Goal: Task Accomplishment & Management: Manage account settings

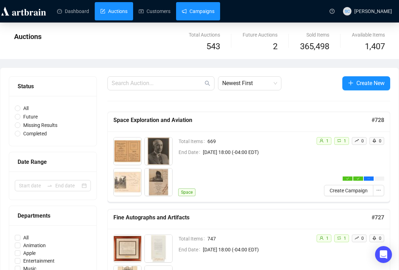
click at [201, 8] on link "Campaigns" at bounding box center [198, 11] width 33 height 18
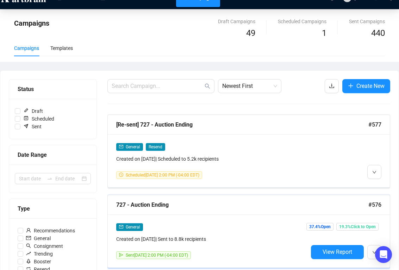
scroll to position [27, 0]
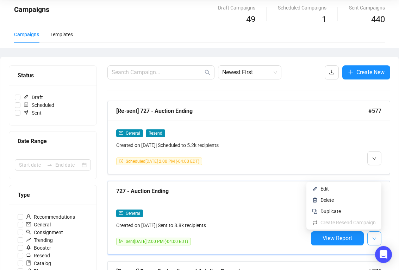
click at [372, 233] on button "button" at bounding box center [374, 239] width 14 height 14
click at [349, 210] on span "Duplicate" at bounding box center [347, 212] width 55 height 8
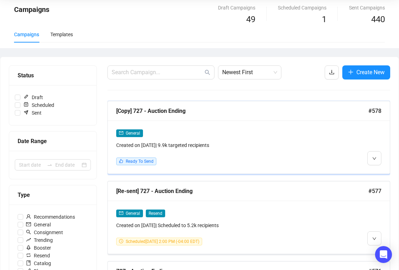
click at [202, 111] on div "[Copy] 727 - Auction Ending" at bounding box center [242, 111] width 252 height 9
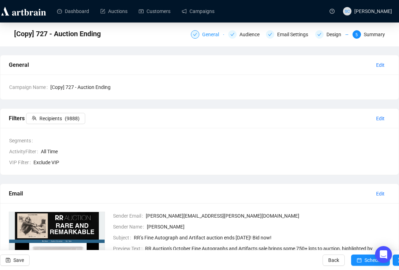
click at [202, 36] on div "General" at bounding box center [212, 34] width 21 height 8
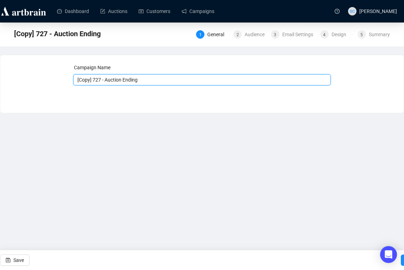
drag, startPoint x: 103, startPoint y: 79, endPoint x: 25, endPoint y: 75, distance: 78.3
click at [26, 75] on div "Campaign Name [Copy] 727 - Auction Ending Save Next" at bounding box center [202, 79] width 387 height 30
type input "728 - Auction Ending"
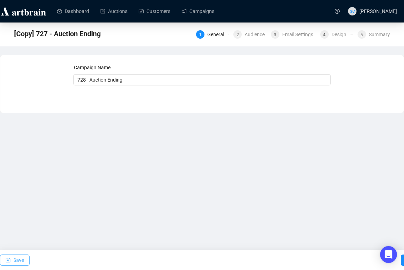
click at [20, 260] on span "Save" at bounding box center [18, 261] width 11 height 20
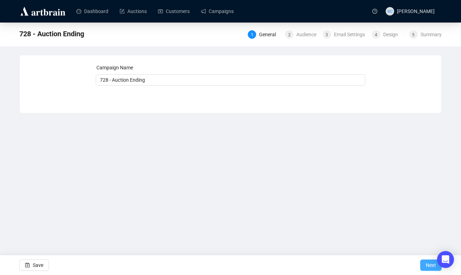
click at [399, 269] on span "Next" at bounding box center [431, 265] width 10 height 20
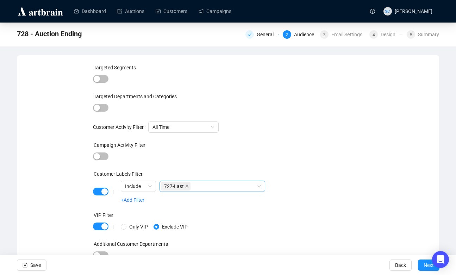
click at [187, 186] on icon "close" at bounding box center [187, 186] width 3 height 3
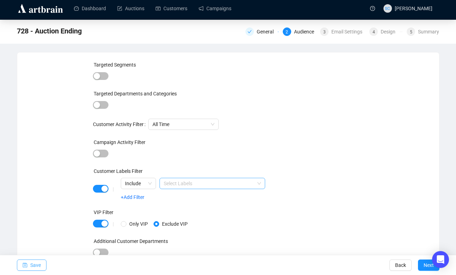
click at [44, 263] on button "Save" at bounding box center [32, 264] width 30 height 11
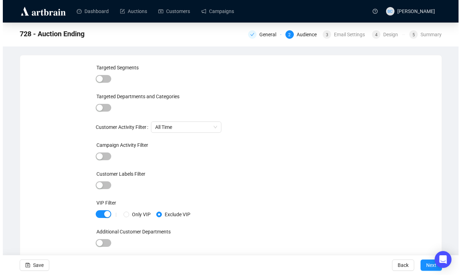
scroll to position [0, 0]
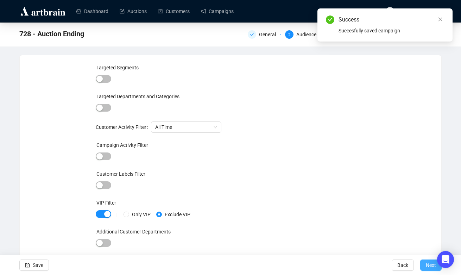
click at [399, 263] on button "Next" at bounding box center [430, 264] width 21 height 11
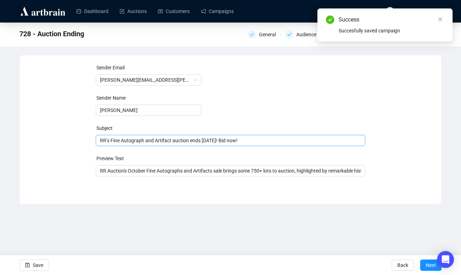
click at [206, 139] on span "RR’s Fine Autograph and Artifact auction ends [DATE]! Bid now!" at bounding box center [231, 141] width 270 height 6
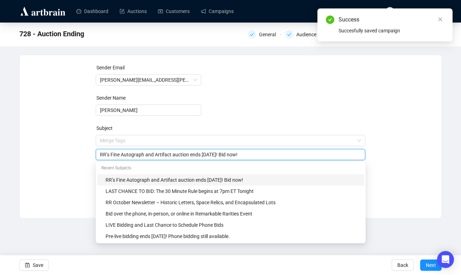
click at [150, 152] on input "RR’s Fine Autograph and Artifact auction ends [DATE]! Bid now!" at bounding box center [231, 155] width 262 height 8
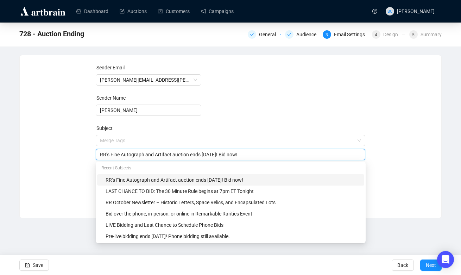
drag, startPoint x: 112, startPoint y: 154, endPoint x: 174, endPoint y: 152, distance: 62.3
click at [174, 152] on input "RR’s Fine Autograph and Artifact auction ends [DATE]! Bid now!" at bounding box center [231, 155] width 262 height 8
type input "RR’s Space and Aviation auction ends [DATE]! Bid now!"
click at [69, 159] on div "Sender Email [PERSON_NAME][EMAIL_ADDRESS][PERSON_NAME][DOMAIN_NAME] Sender Name…" at bounding box center [230, 131] width 405 height 135
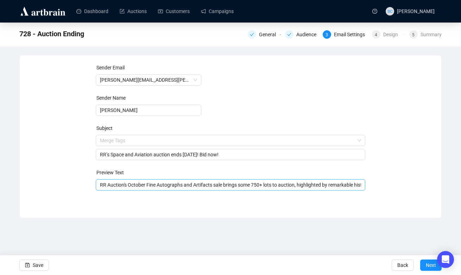
click at [141, 180] on div "RR Auction's October Fine Autographs and Artifacts sale brings some 750+ lots t…" at bounding box center [231, 184] width 270 height 11
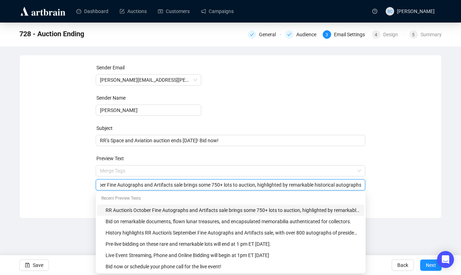
paste input "Fall Space and Aviation sale ends on [DATE]! This remarkable auction features n…"
type input "RR Auction's Fall Space and Aviation sale ends on [DATE]! This remarkable aucti…"
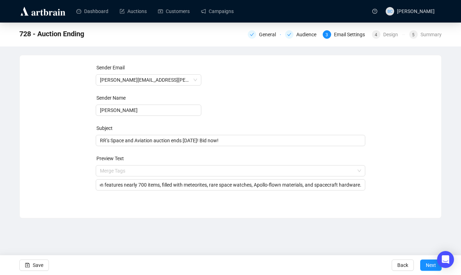
click at [399, 191] on div "Sender Email [PERSON_NAME][EMAIL_ADDRESS][PERSON_NAME][DOMAIN_NAME] Sender Name…" at bounding box center [230, 131] width 405 height 135
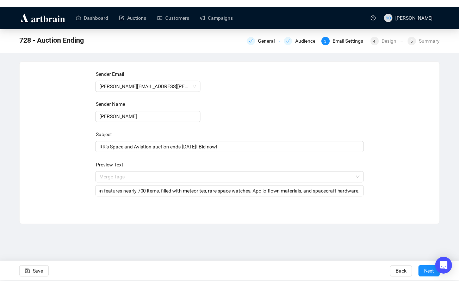
scroll to position [0, 0]
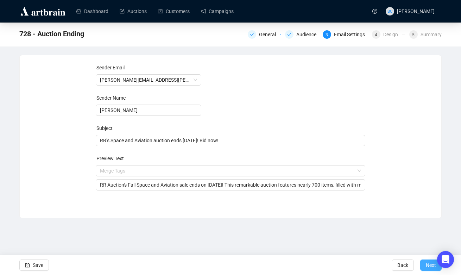
click at [399, 265] on button "Next" at bounding box center [430, 264] width 21 height 11
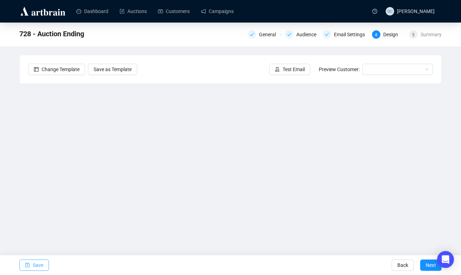
click at [34, 266] on span "Save" at bounding box center [38, 265] width 11 height 20
click at [46, 264] on button "Save" at bounding box center [34, 264] width 30 height 11
click at [216, 10] on link "Campaigns" at bounding box center [217, 11] width 33 height 18
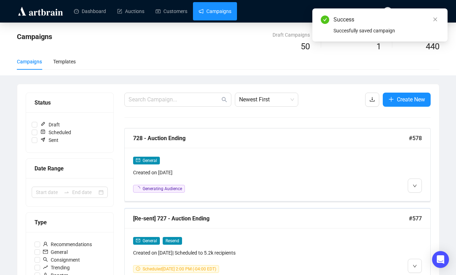
click at [256, 217] on div "[Re-sent] 727 - Auction Ending" at bounding box center [271, 218] width 276 height 9
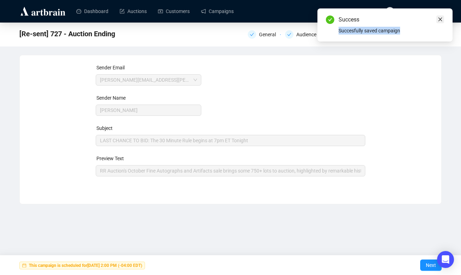
click at [399, 17] on div "Success Succesfully saved campaign" at bounding box center [385, 24] width 135 height 33
click at [399, 17] on icon "close" at bounding box center [440, 19] width 5 height 5
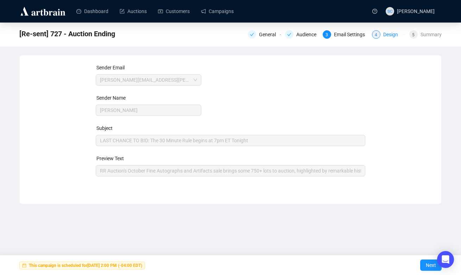
click at [396, 36] on div "Design" at bounding box center [392, 34] width 19 height 8
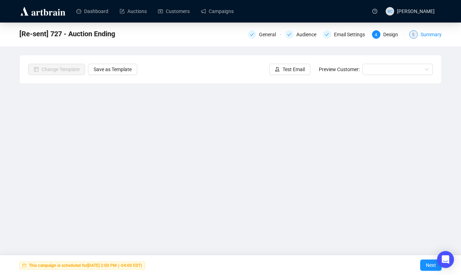
click at [399, 35] on div "Summary" at bounding box center [431, 34] width 21 height 8
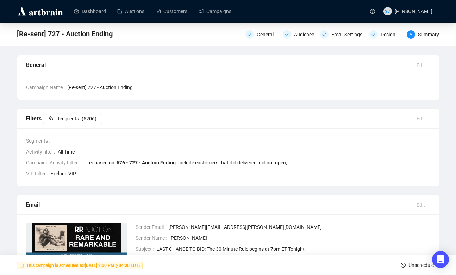
click at [399, 266] on span "Unschedule" at bounding box center [420, 265] width 25 height 20
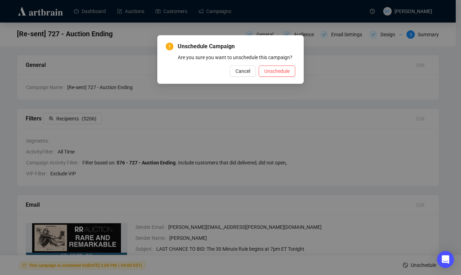
click at [293, 84] on div "Unschedule Campaign Are you sure you want to unschedule this campaign? Cancel U…" at bounding box center [230, 59] width 146 height 49
click at [285, 75] on span "Unschedule" at bounding box center [276, 71] width 25 height 8
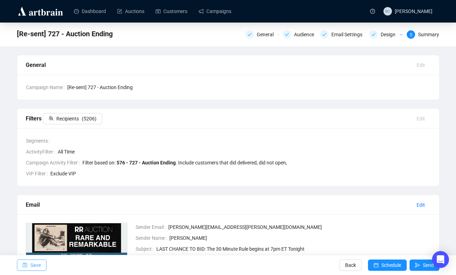
click at [32, 263] on span "Save" at bounding box center [35, 265] width 11 height 20
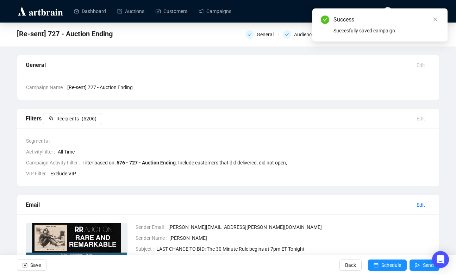
click at [290, 2] on ul "Dashboard Auctions Customers Campaigns" at bounding box center [215, 11] width 295 height 18
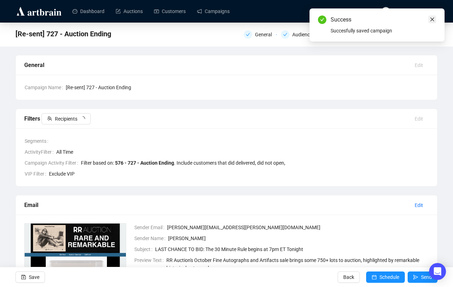
click at [399, 18] on link "Close" at bounding box center [433, 19] width 8 height 8
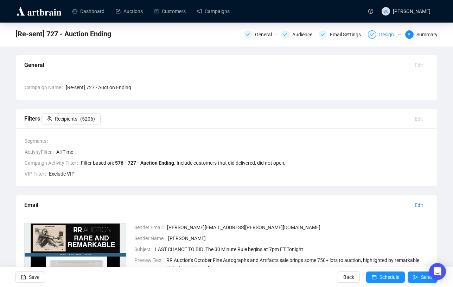
click at [388, 36] on div "Design" at bounding box center [389, 34] width 19 height 8
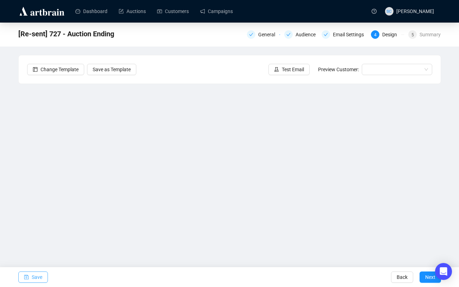
click at [29, 270] on button "Save" at bounding box center [33, 276] width 30 height 11
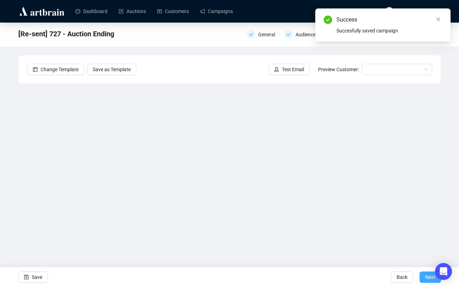
click at [399, 270] on span "Next" at bounding box center [430, 277] width 10 height 20
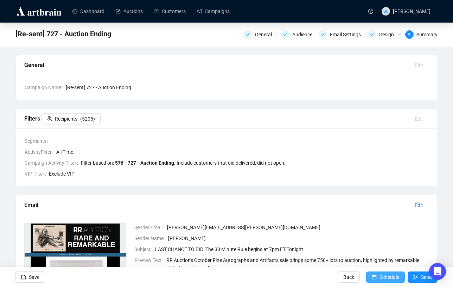
click at [384, 270] on span "Schedule" at bounding box center [390, 277] width 20 height 20
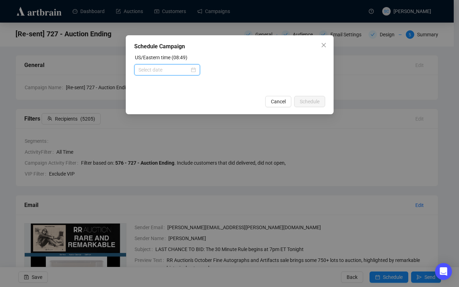
click at [175, 70] on input at bounding box center [163, 70] width 51 height 8
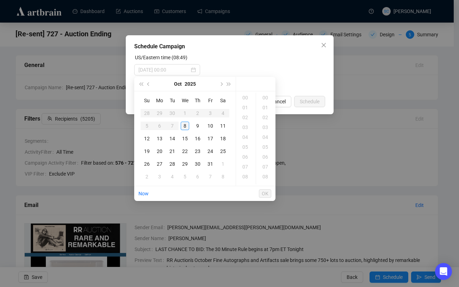
click at [184, 122] on div "8" at bounding box center [185, 125] width 8 height 8
click at [247, 146] on div "14" at bounding box center [245, 147] width 17 height 10
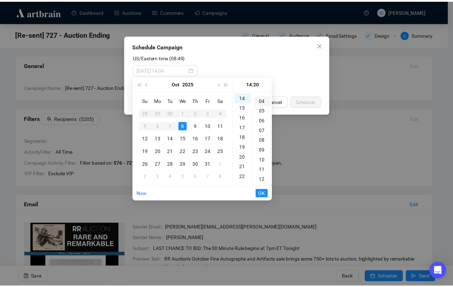
scroll to position [0, 0]
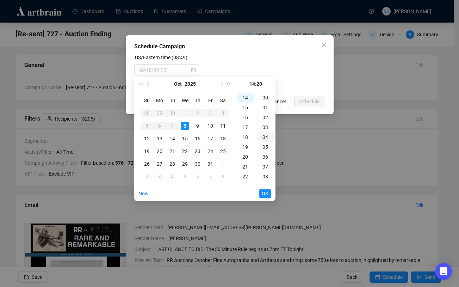
click at [268, 100] on div "00" at bounding box center [265, 98] width 17 height 10
type input "[DATE] 14:00"
click at [265, 191] on span "OK" at bounding box center [265, 193] width 7 height 13
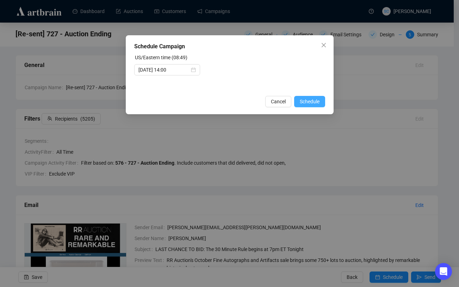
click at [307, 102] on span "Schedule" at bounding box center [310, 102] width 20 height 8
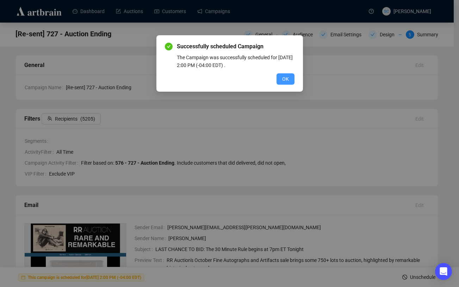
click at [284, 79] on span "OK" at bounding box center [285, 79] width 7 height 8
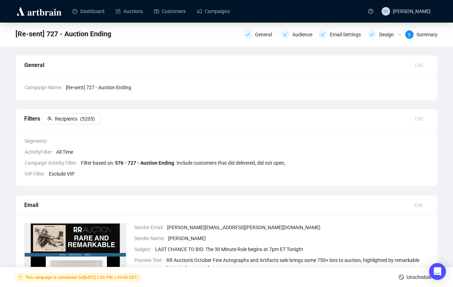
click at [238, 14] on ul "Dashboard Auctions Customers Campaigns" at bounding box center [214, 11] width 295 height 18
click at [227, 12] on link "Campaigns" at bounding box center [213, 11] width 33 height 18
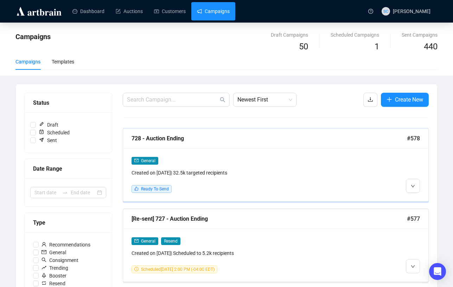
click at [281, 151] on div "General Created on [DATE] | 32.5k targeted recipients Ready To Send" at bounding box center [276, 174] width 306 height 53
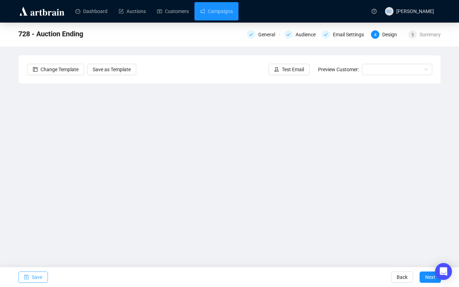
click at [32, 270] on span "Save" at bounding box center [37, 277] width 11 height 20
click at [33, 270] on span "Save" at bounding box center [37, 277] width 11 height 20
click at [32, 270] on span "Save" at bounding box center [37, 277] width 11 height 20
click at [38, 270] on span "Save" at bounding box center [37, 277] width 11 height 20
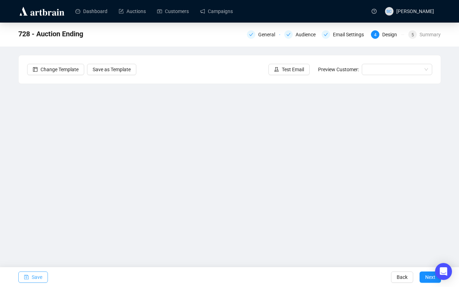
click at [32, 270] on span "Save" at bounding box center [37, 277] width 11 height 20
click at [43, 270] on button "Save" at bounding box center [33, 276] width 30 height 11
click at [35, 270] on span "Save" at bounding box center [37, 277] width 11 height 20
click at [34, 270] on span "Save" at bounding box center [37, 277] width 11 height 20
click at [37, 270] on span "Save" at bounding box center [37, 277] width 11 height 20
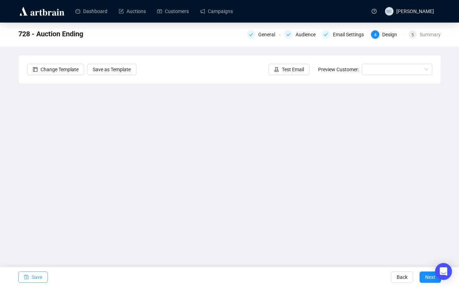
click at [32, 270] on span "Save" at bounding box center [37, 277] width 11 height 20
click at [36, 270] on span "Save" at bounding box center [37, 277] width 11 height 20
click at [33, 270] on span "Save" at bounding box center [37, 277] width 11 height 20
click at [230, 10] on link "Campaigns" at bounding box center [216, 11] width 33 height 18
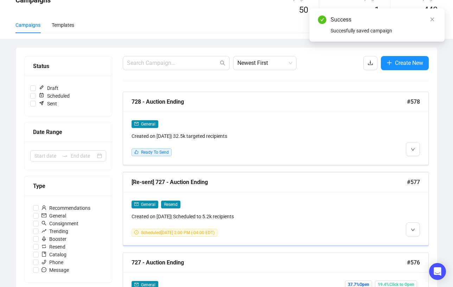
scroll to position [69, 0]
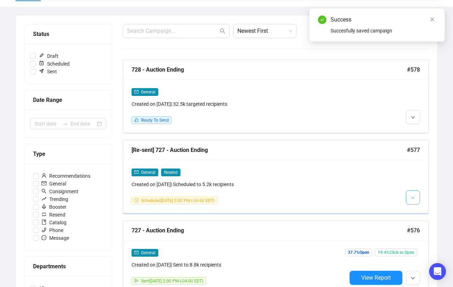
click at [399, 196] on button "button" at bounding box center [413, 197] width 14 height 14
click at [399, 223] on span "Delete" at bounding box center [426, 224] width 13 height 6
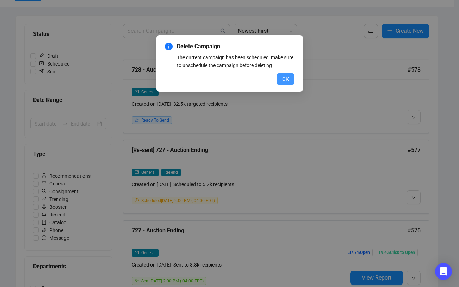
click at [289, 76] on button "OK" at bounding box center [285, 78] width 18 height 11
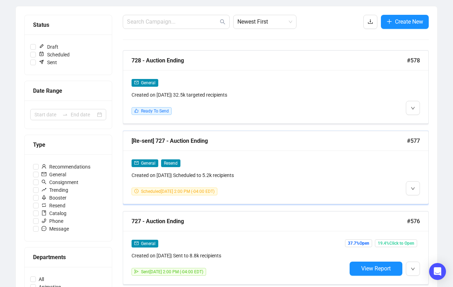
scroll to position [82, 0]
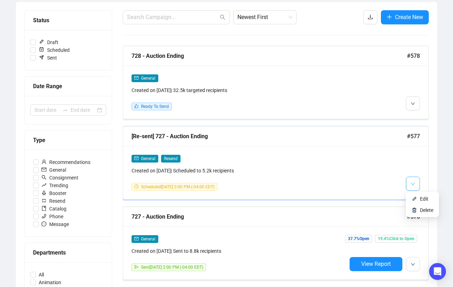
click at [399, 181] on span "button" at bounding box center [413, 183] width 4 height 9
click at [399, 196] on li "Edit" at bounding box center [423, 198] width 30 height 11
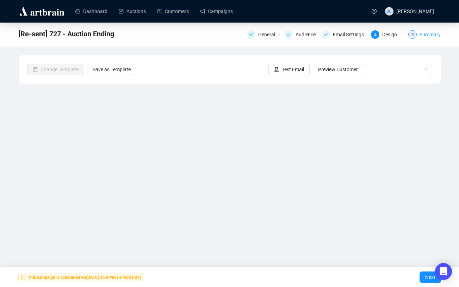
click at [399, 34] on div "Summary" at bounding box center [429, 34] width 21 height 8
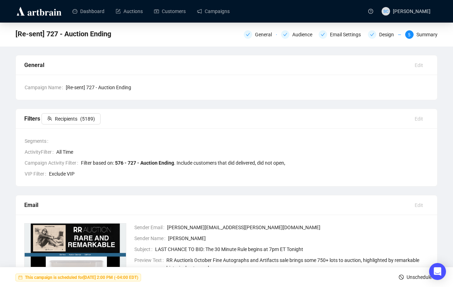
click at [399, 270] on span "Unschedule" at bounding box center [419, 277] width 25 height 20
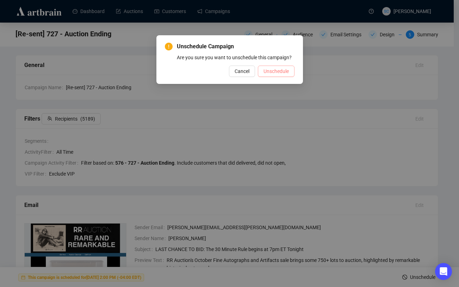
click at [266, 75] on span "Unschedule" at bounding box center [275, 71] width 25 height 8
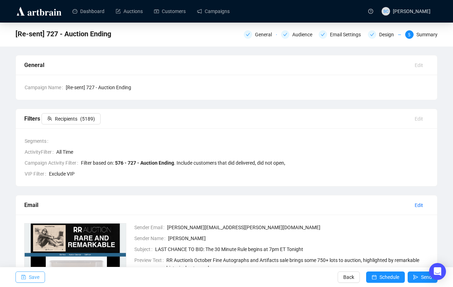
click at [28, 270] on button "Save" at bounding box center [30, 276] width 30 height 11
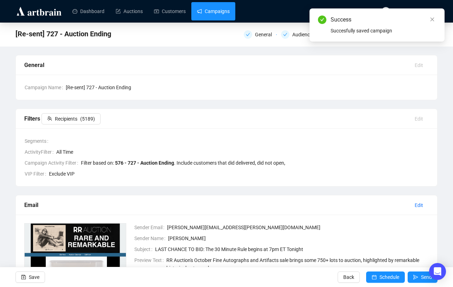
click at [226, 12] on link "Campaigns" at bounding box center [213, 11] width 33 height 18
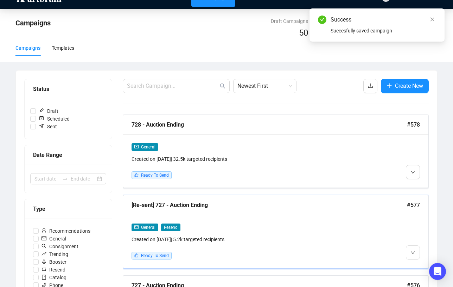
scroll to position [18, 0]
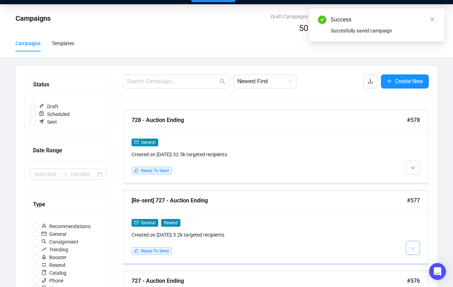
click at [399, 251] on span "button" at bounding box center [413, 247] width 4 height 9
click at [399, 270] on img at bounding box center [415, 274] width 6 height 6
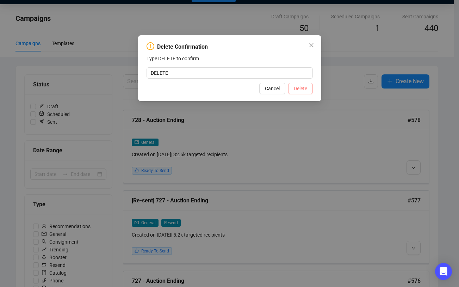
type input "DELETE"
click at [299, 92] on span "Delete" at bounding box center [300, 88] width 13 height 8
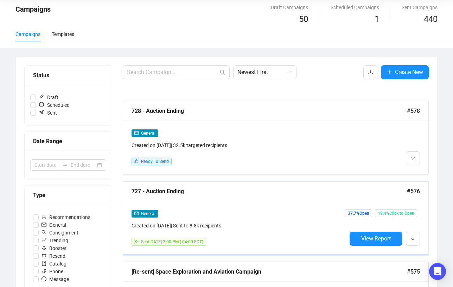
scroll to position [32, 0]
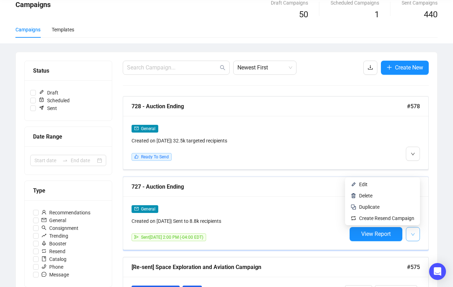
click at [399, 233] on button "button" at bounding box center [413, 234] width 14 height 14
click at [399, 205] on span "Duplicate" at bounding box center [386, 207] width 55 height 8
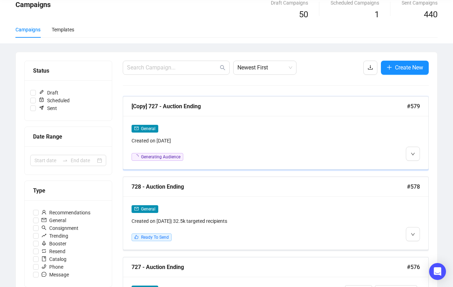
click at [307, 118] on div "General Created on [DATE] Generating Audience" at bounding box center [276, 142] width 306 height 53
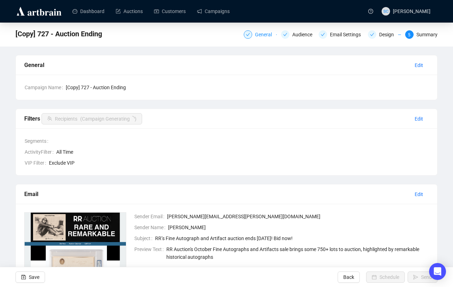
click at [255, 32] on div "General" at bounding box center [265, 34] width 21 height 8
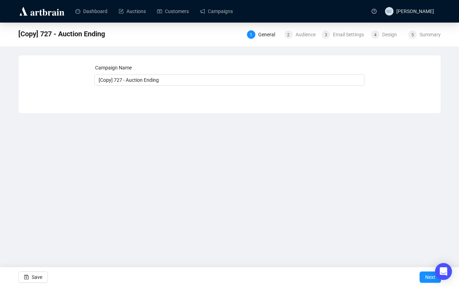
click at [302, 27] on div "[Copy] 727 - Auction Ending 1 General 2 Audience 3 Email Settings 4 Design 5 Su…" at bounding box center [229, 34] width 422 height 14
click at [299, 33] on div "Audience" at bounding box center [307, 34] width 24 height 8
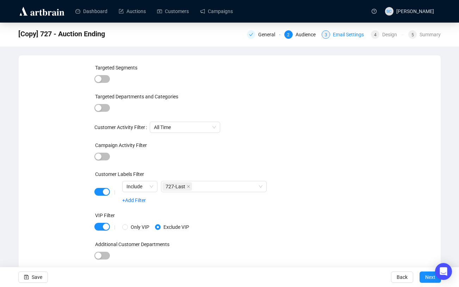
click at [356, 35] on div "Email Settings" at bounding box center [350, 34] width 35 height 8
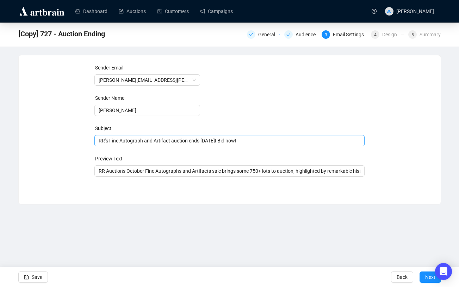
click at [203, 138] on span "RR’s Fine Autograph and Artifact auction ends [DATE]! Bid now!" at bounding box center [229, 141] width 270 height 6
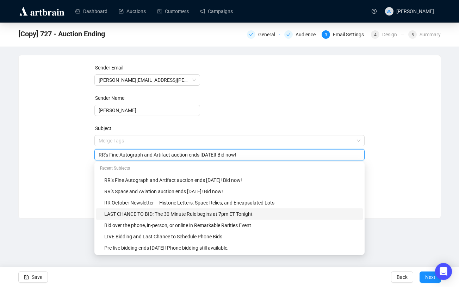
click at [192, 210] on div "LAST CHANCE TO BID: The 30 Minute Rule begins at 7pm ET Tonight" at bounding box center [231, 214] width 255 height 8
type input "LAST CHANCE TO BID: The 30 Minute Rule begins at 7pm ET Tonight"
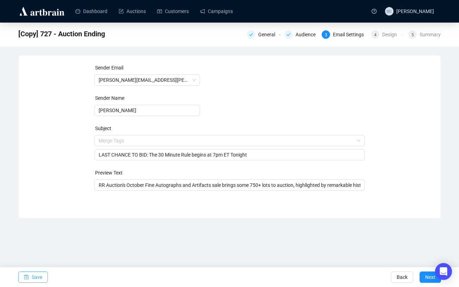
click at [29, 270] on button "Save" at bounding box center [33, 276] width 30 height 11
click at [399, 270] on button "Next" at bounding box center [429, 276] width 21 height 11
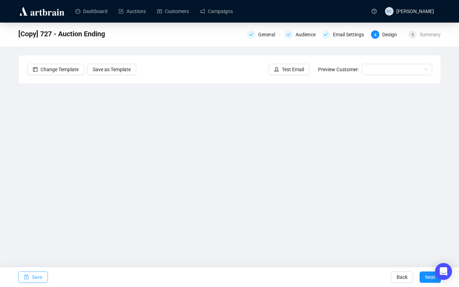
click at [31, 270] on button "Save" at bounding box center [33, 276] width 30 height 11
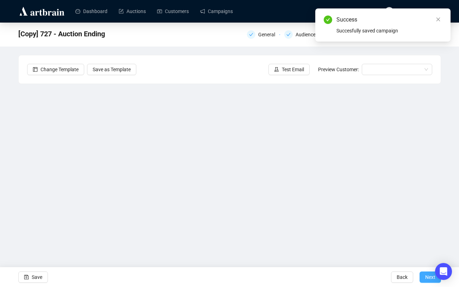
click at [399, 270] on button "Next" at bounding box center [429, 276] width 21 height 11
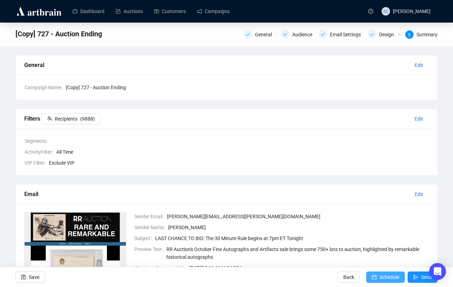
click at [376, 270] on button "Schedule" at bounding box center [386, 276] width 39 height 11
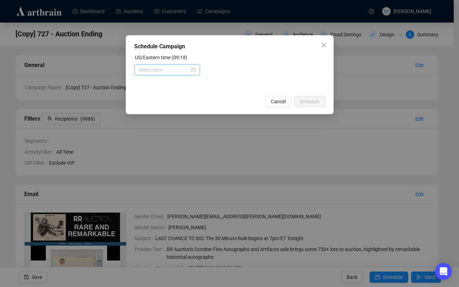
click at [143, 74] on div at bounding box center [167, 69] width 66 height 11
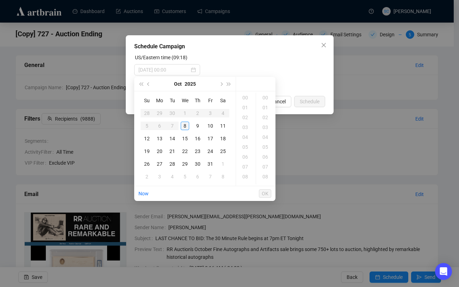
click at [184, 125] on div "8" at bounding box center [185, 125] width 8 height 8
click at [245, 146] on div "14" at bounding box center [245, 147] width 17 height 10
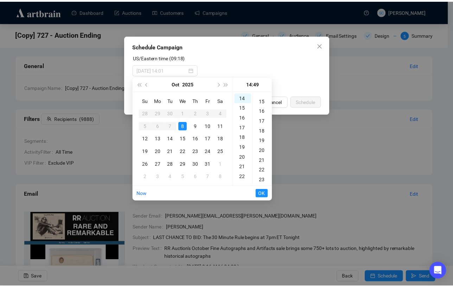
scroll to position [0, 0]
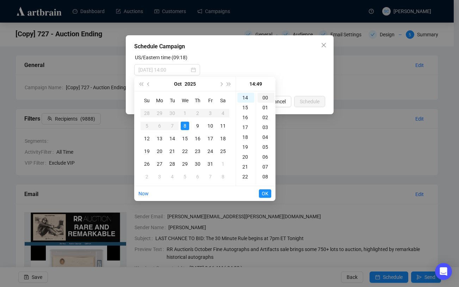
click at [265, 98] on div "00" at bounding box center [265, 98] width 17 height 10
type input "[DATE] 14:00"
click at [265, 195] on span "OK" at bounding box center [265, 193] width 7 height 13
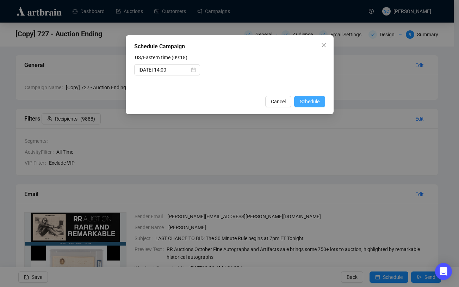
click at [309, 101] on span "Schedule" at bounding box center [310, 102] width 20 height 8
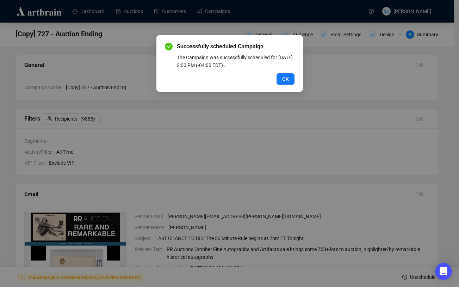
click at [286, 78] on span "OK" at bounding box center [285, 79] width 7 height 8
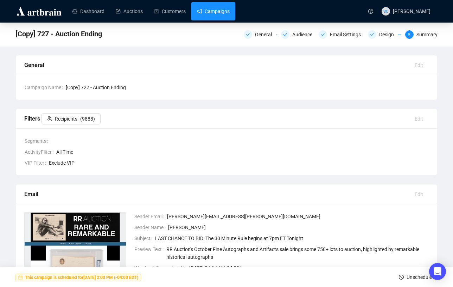
click at [228, 11] on link "Campaigns" at bounding box center [213, 11] width 33 height 18
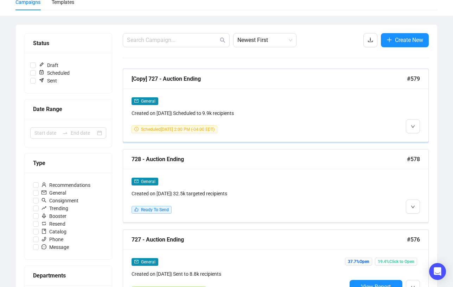
scroll to position [64, 0]
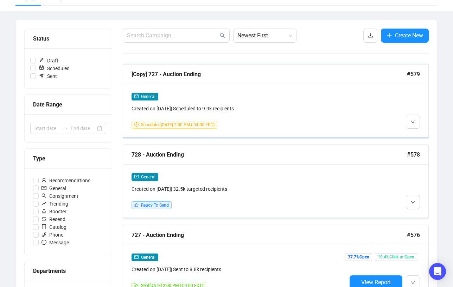
click at [280, 102] on div "General Created on [DATE] | Scheduled to 9.9k recipients" at bounding box center [239, 102] width 215 height 20
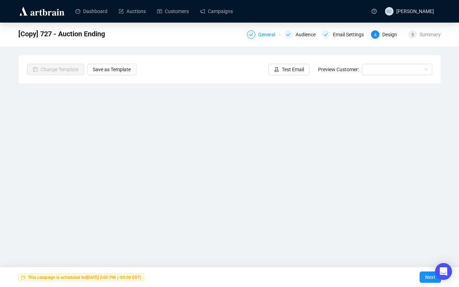
click at [268, 35] on div "General" at bounding box center [268, 34] width 21 height 8
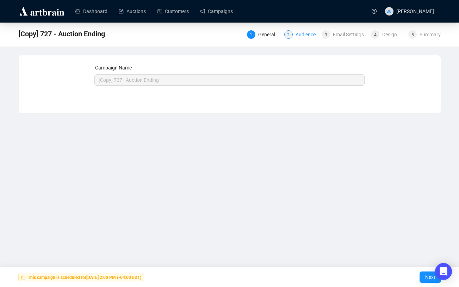
click at [306, 38] on div "Audience" at bounding box center [307, 34] width 24 height 8
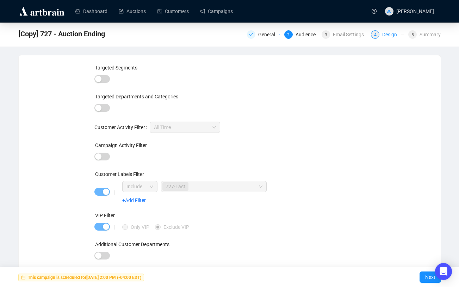
click at [395, 38] on div "Design" at bounding box center [391, 34] width 19 height 8
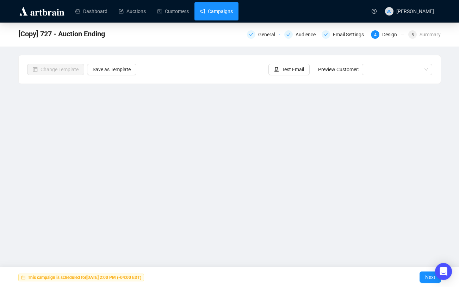
click at [214, 9] on link "Campaigns" at bounding box center [216, 11] width 33 height 18
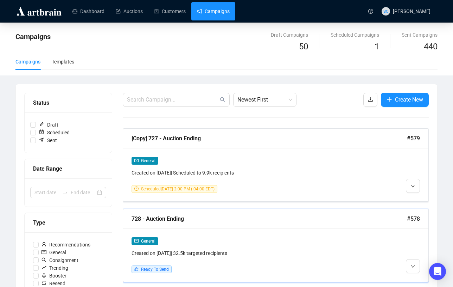
click at [304, 239] on div "General" at bounding box center [239, 241] width 215 height 8
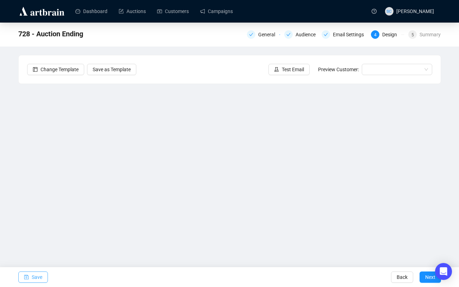
click at [42, 270] on span "Save" at bounding box center [37, 277] width 11 height 20
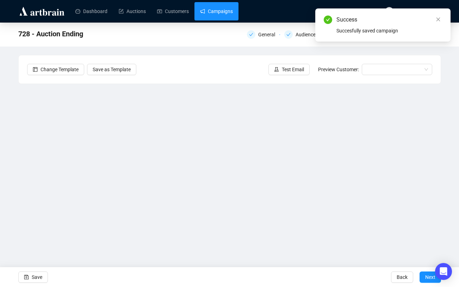
click at [224, 9] on link "Campaigns" at bounding box center [216, 11] width 33 height 18
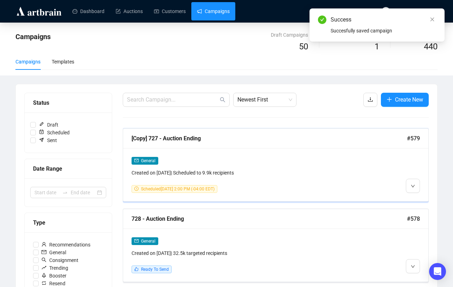
click at [307, 180] on div "General Created on [DATE] | Scheduled to 9.9k recipients Scheduled [DATE] 2:00 …" at bounding box center [239, 174] width 215 height 36
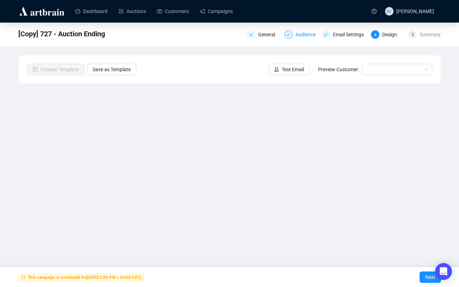
click at [303, 36] on div "Audience" at bounding box center [307, 34] width 24 height 8
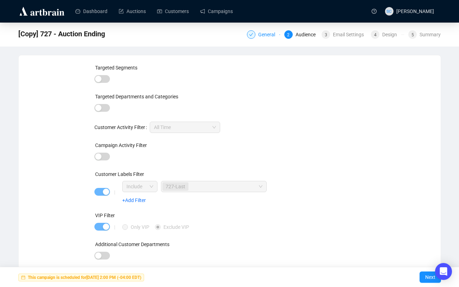
click at [268, 34] on div "General" at bounding box center [268, 34] width 21 height 8
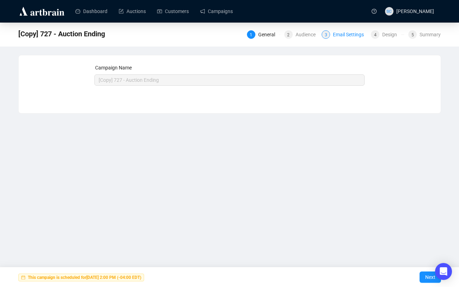
click at [343, 35] on div "Email Settings" at bounding box center [350, 34] width 35 height 8
